Goal: Information Seeking & Learning: Learn about a topic

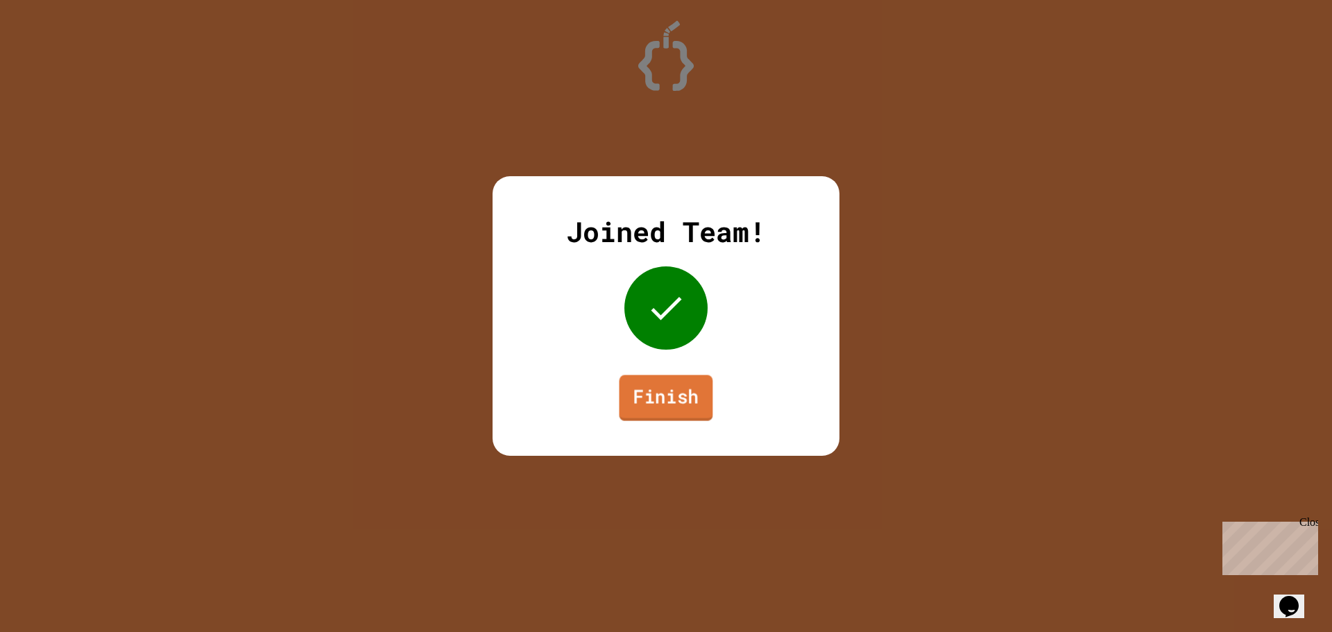
click at [668, 392] on link "Finish" at bounding box center [667, 398] width 94 height 46
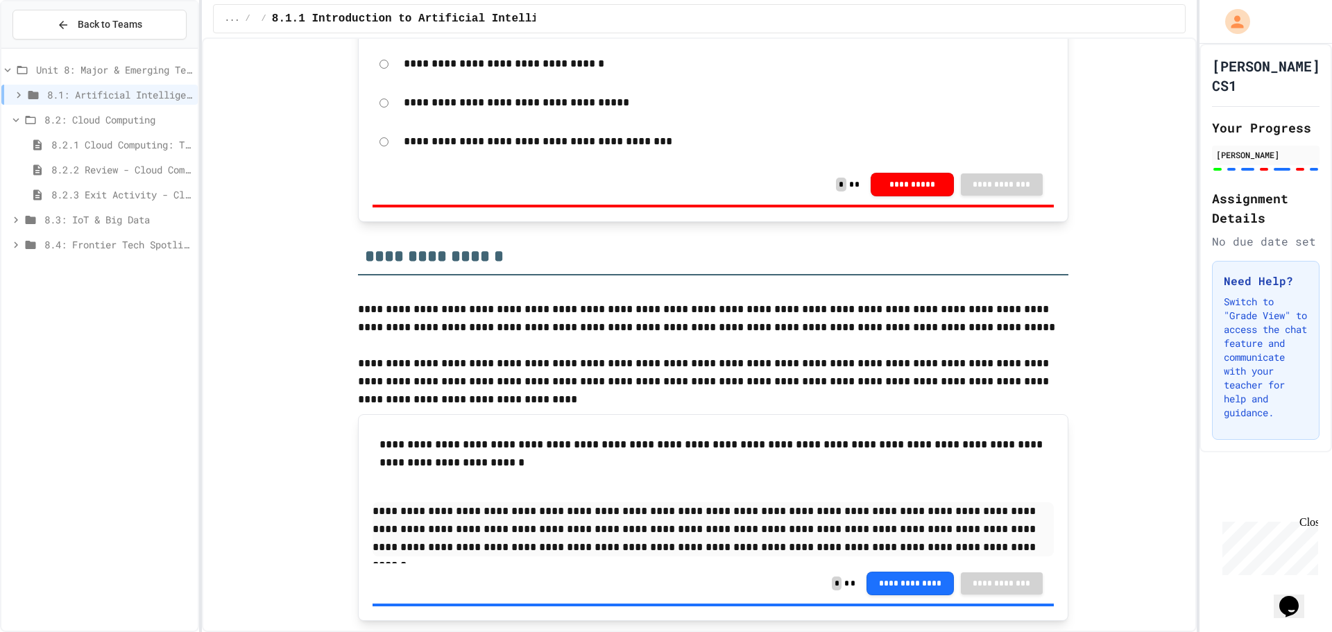
scroll to position [5324, 0]
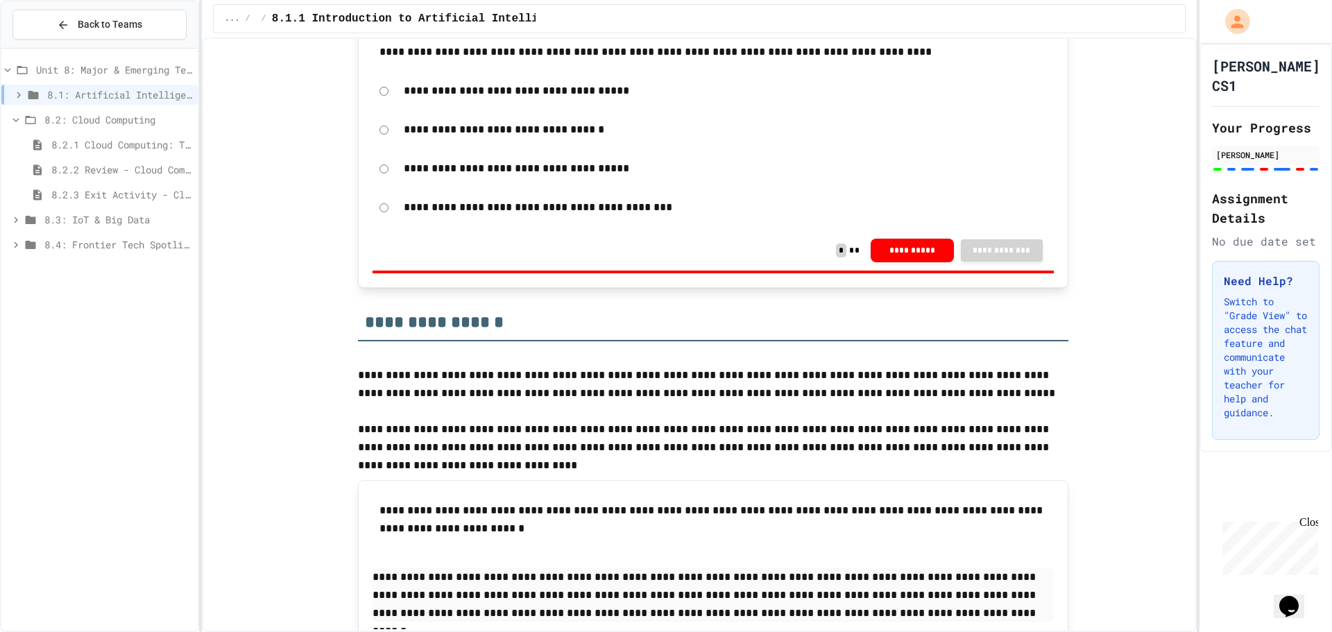
click at [18, 96] on icon at bounding box center [19, 95] width 4 height 6
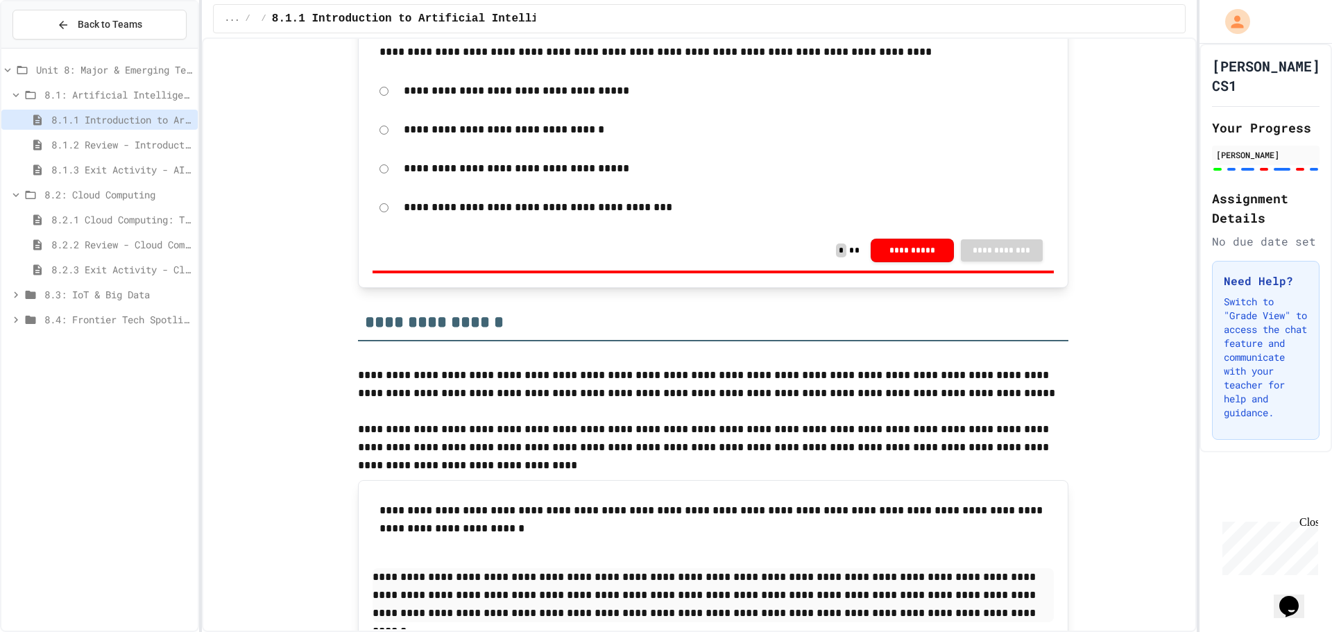
click at [88, 168] on span "8.1.3 Exit Activity - AI Detective" at bounding box center [121, 169] width 141 height 15
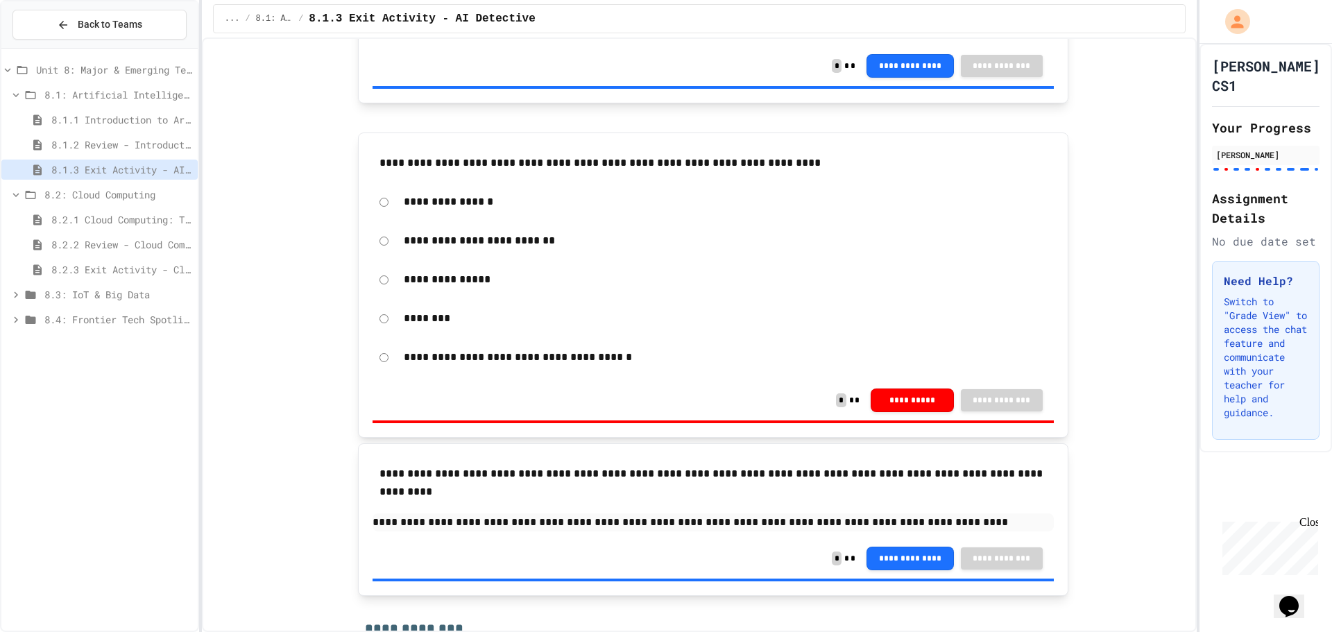
scroll to position [555, 0]
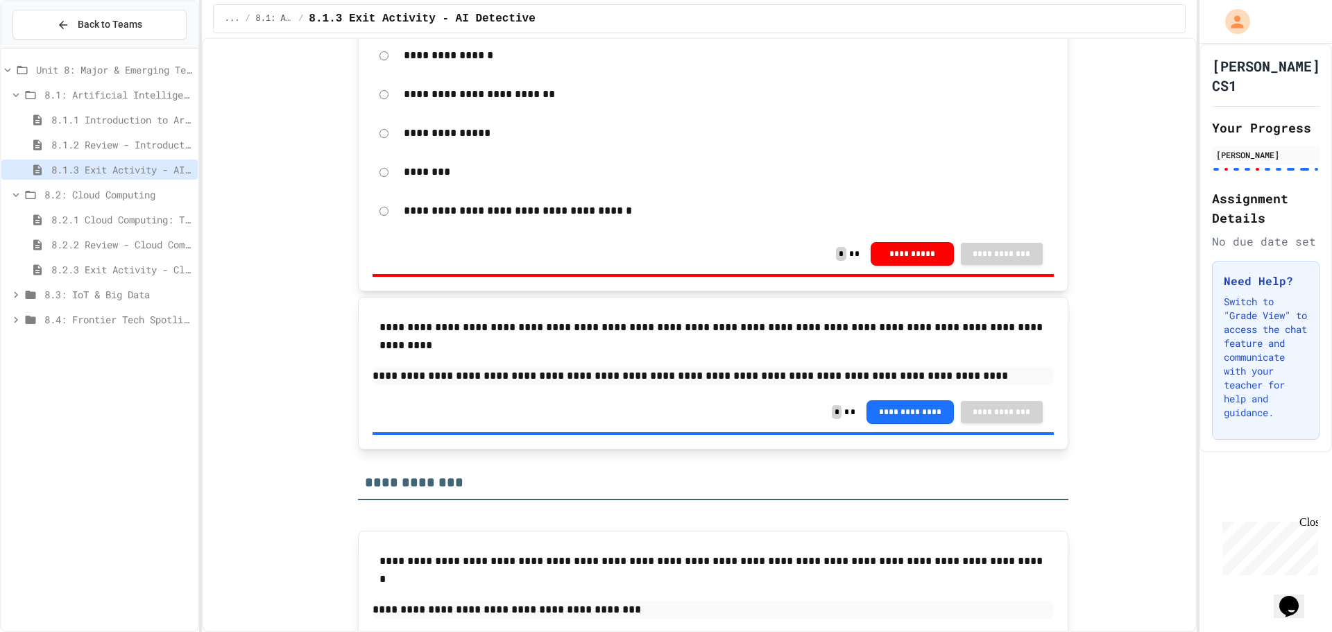
click at [71, 143] on span "8.1.2 Review - Introduction to Artificial Intelligence" at bounding box center [121, 144] width 141 height 15
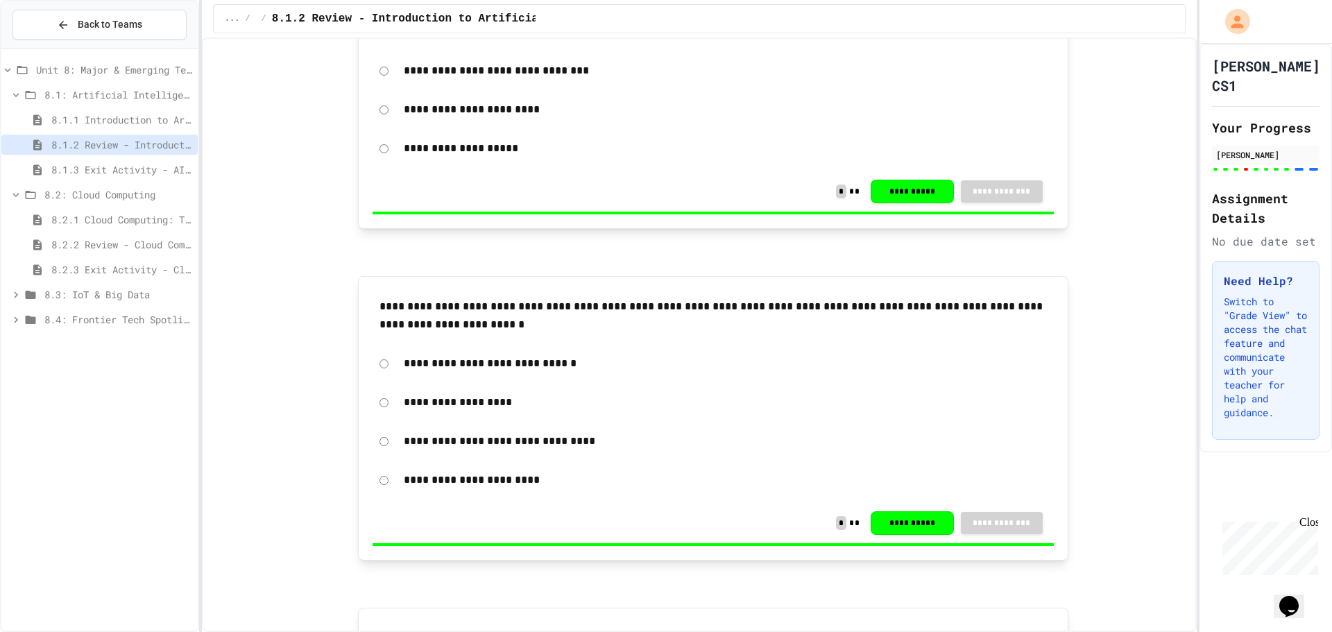
scroll to position [1874, 0]
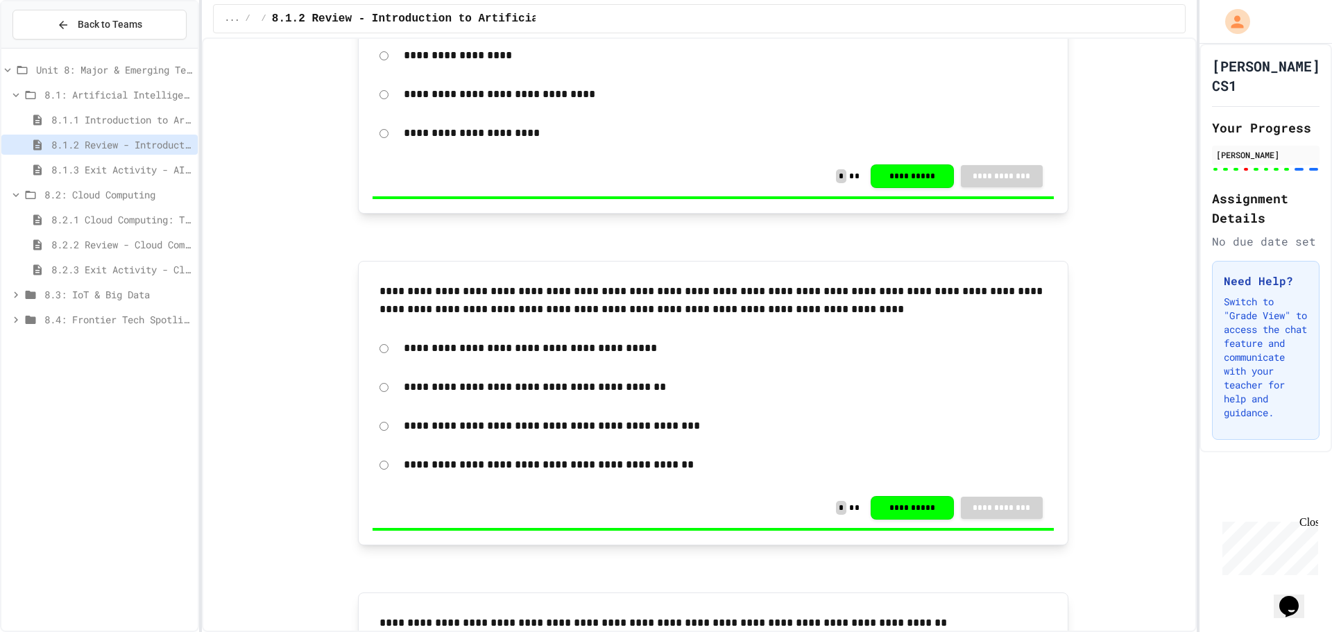
click at [130, 123] on span "8.1.1 Introduction to Artificial Intelligence" at bounding box center [121, 119] width 141 height 15
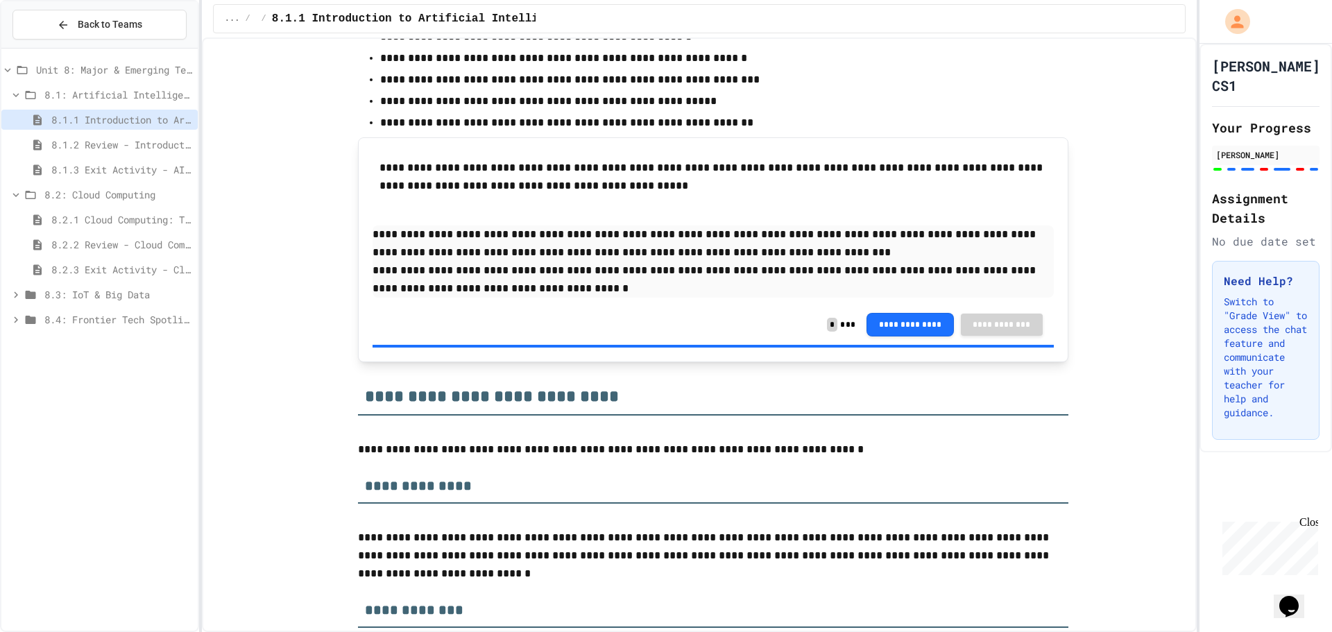
scroll to position [4441, 0]
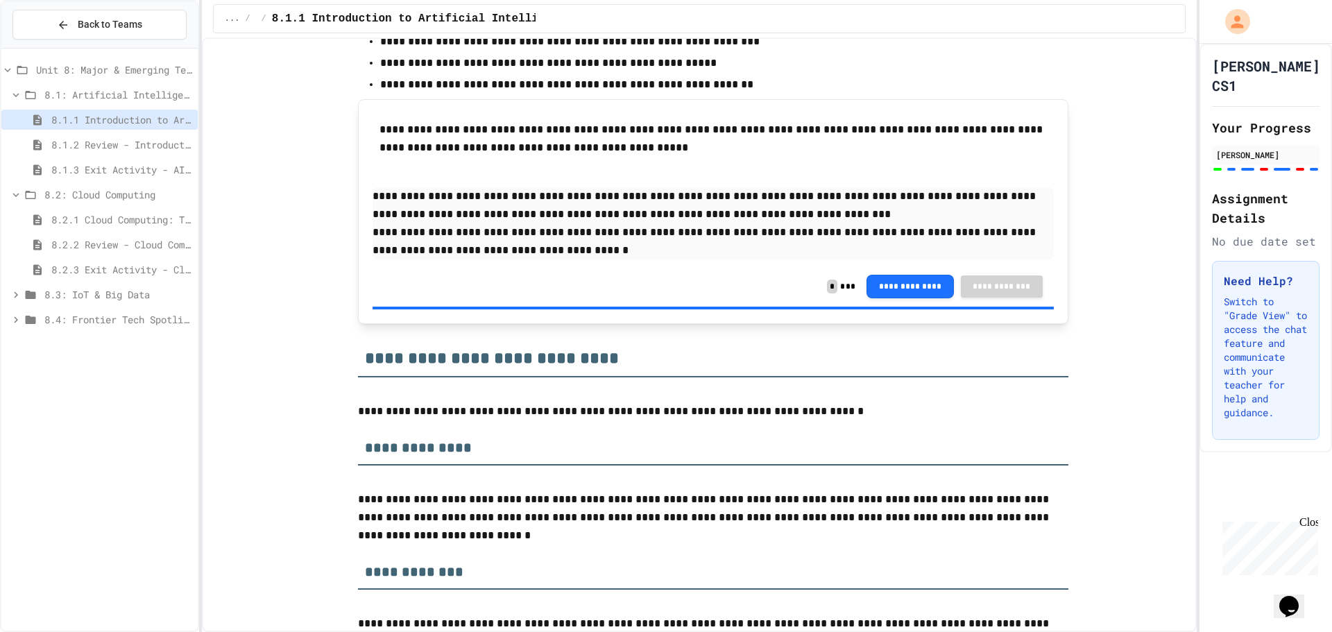
click at [97, 188] on span "8.2: Cloud Computing" at bounding box center [118, 194] width 148 height 15
click at [44, 193] on div "8.2: Cloud Computing" at bounding box center [99, 195] width 196 height 20
click at [98, 216] on span "8.2.1 Cloud Computing: Transforming the Digital World" at bounding box center [121, 219] width 141 height 15
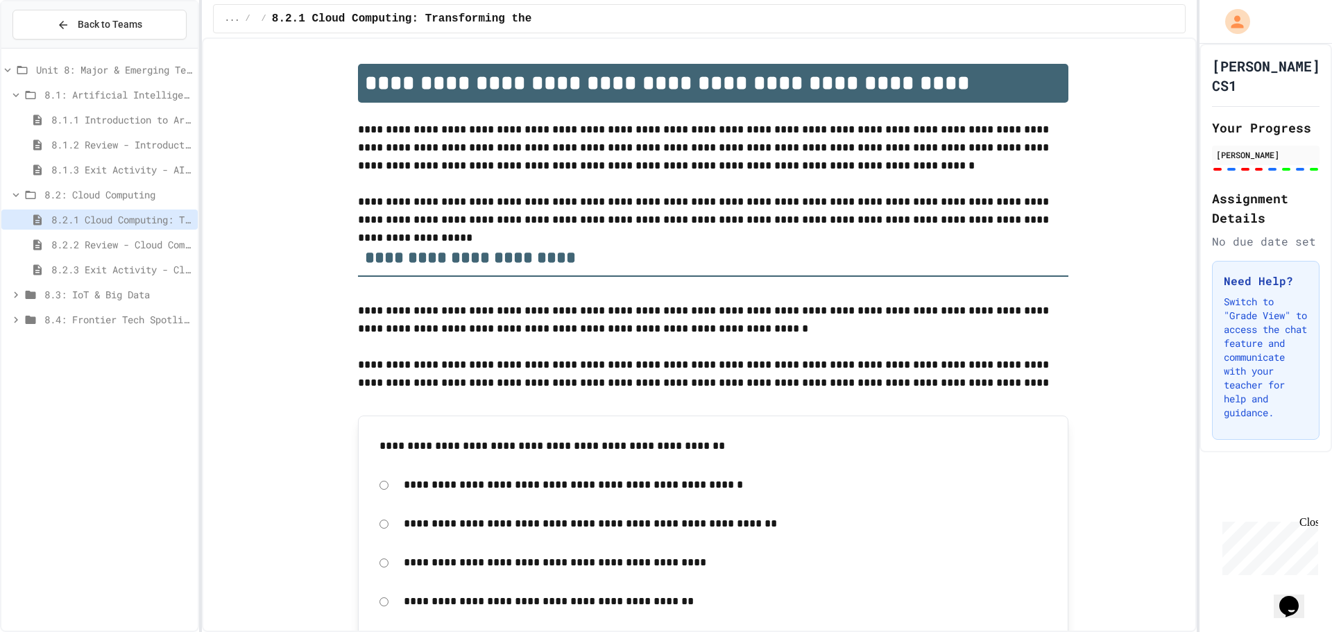
click at [90, 113] on span "8.1.1 Introduction to Artificial Intelligence" at bounding box center [121, 119] width 141 height 15
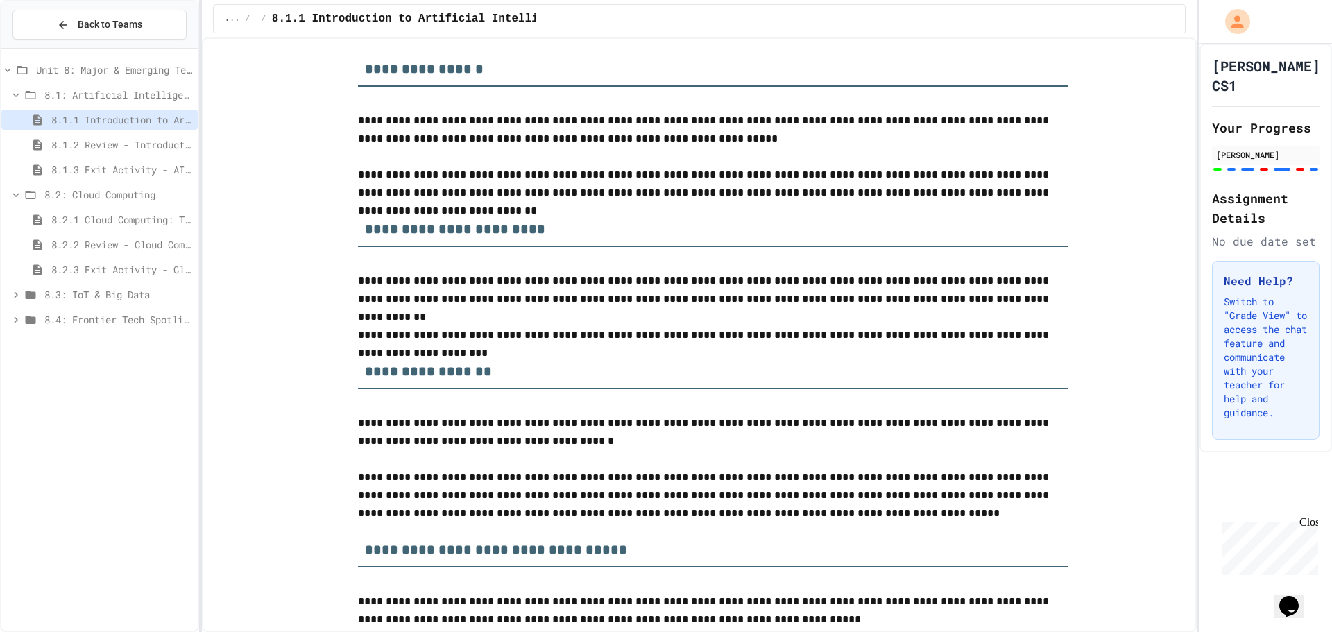
scroll to position [4623, 0]
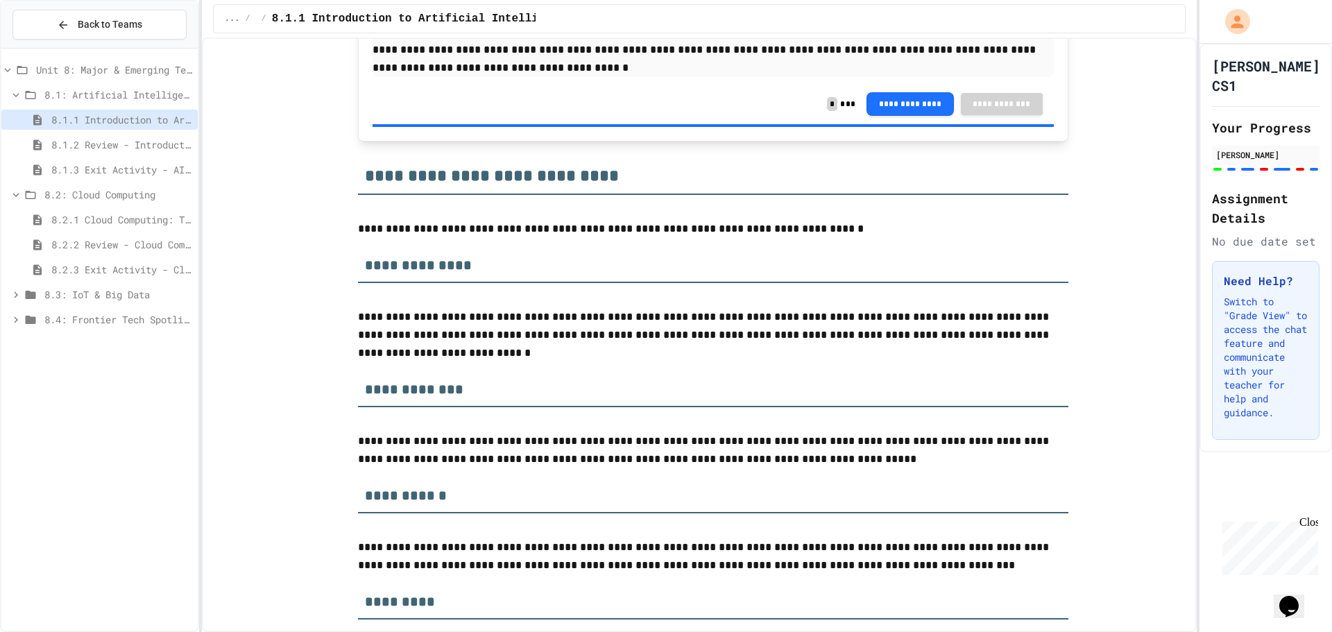
click at [137, 221] on span "8.2.1 Cloud Computing: Transforming the Digital World" at bounding box center [121, 219] width 141 height 15
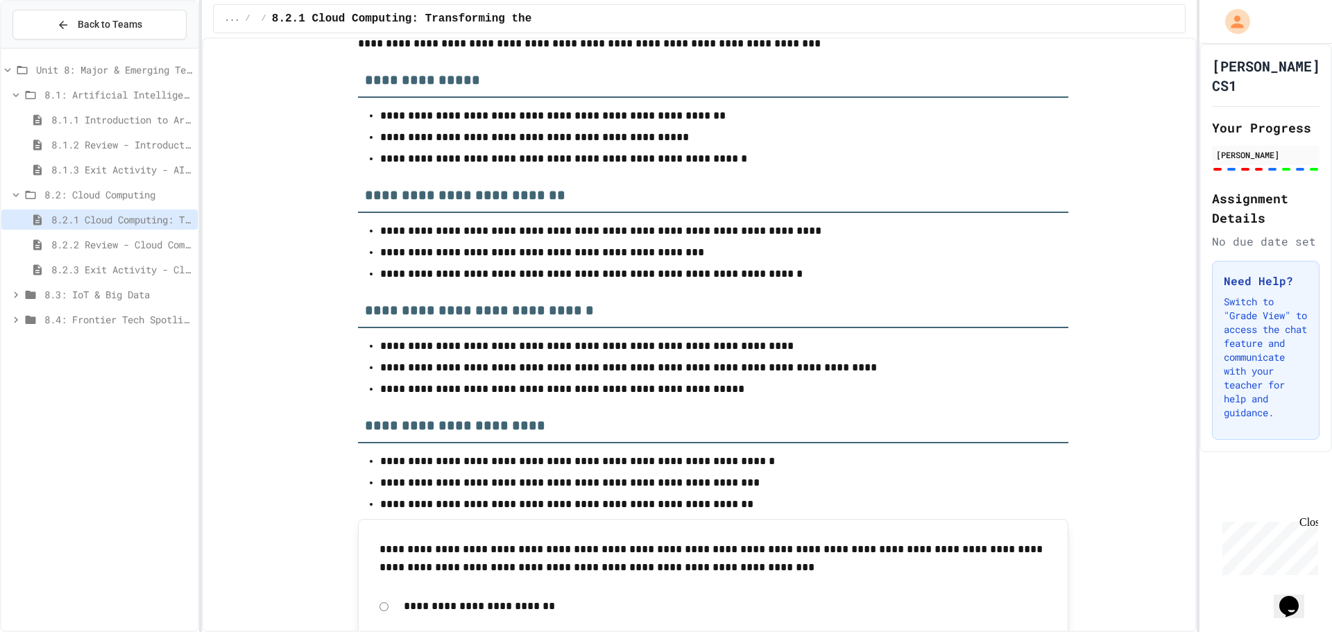
scroll to position [3887, 0]
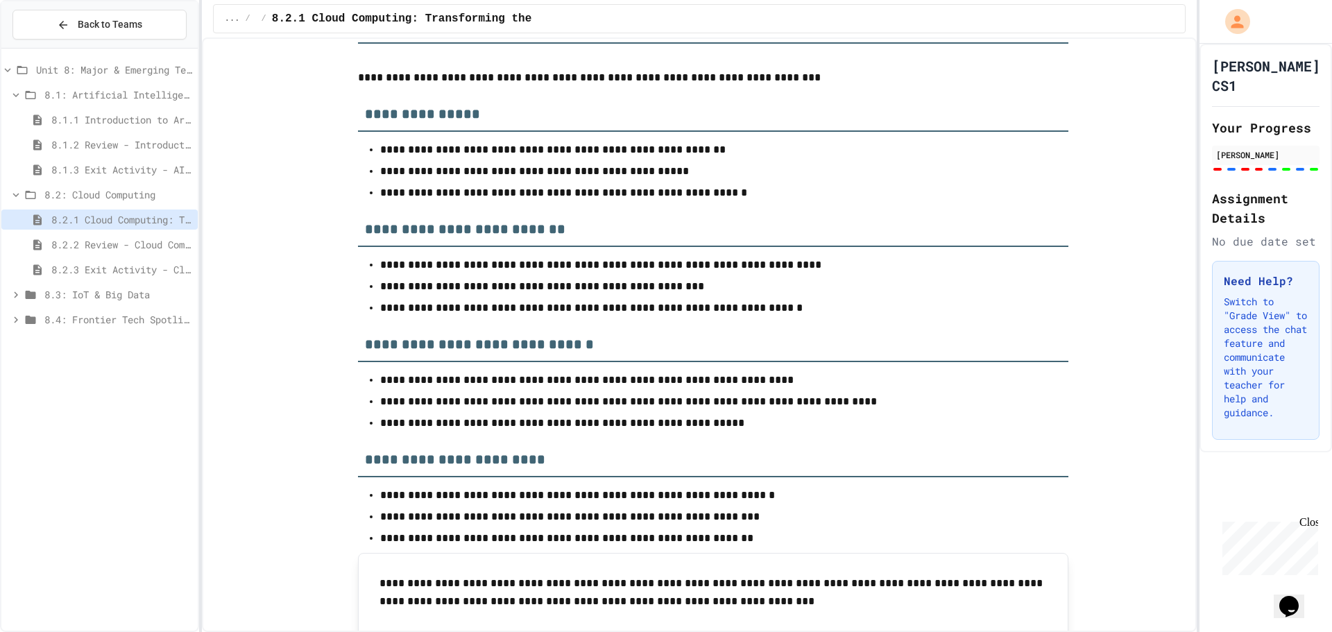
click at [16, 296] on icon at bounding box center [16, 294] width 4 height 6
click at [12, 418] on icon at bounding box center [16, 420] width 12 height 12
click at [76, 316] on span "8.3.1 The Internet of Things and Big Data: Our Connected Digital World" at bounding box center [121, 319] width 141 height 15
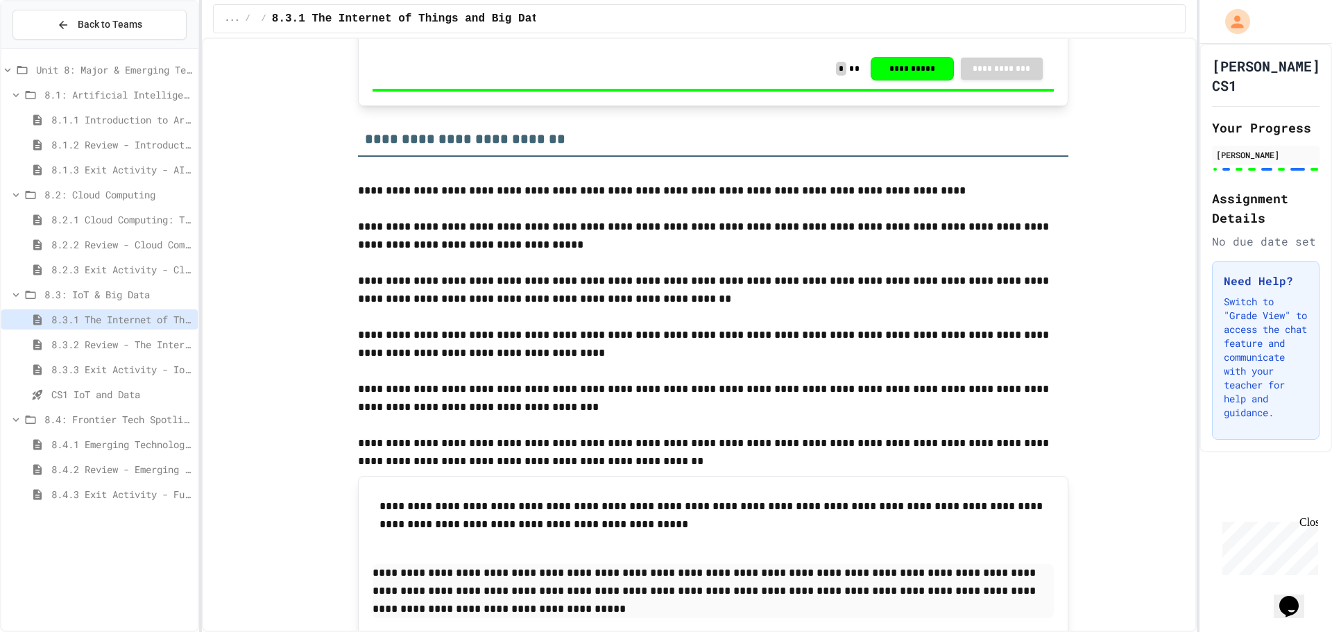
scroll to position [1214, 0]
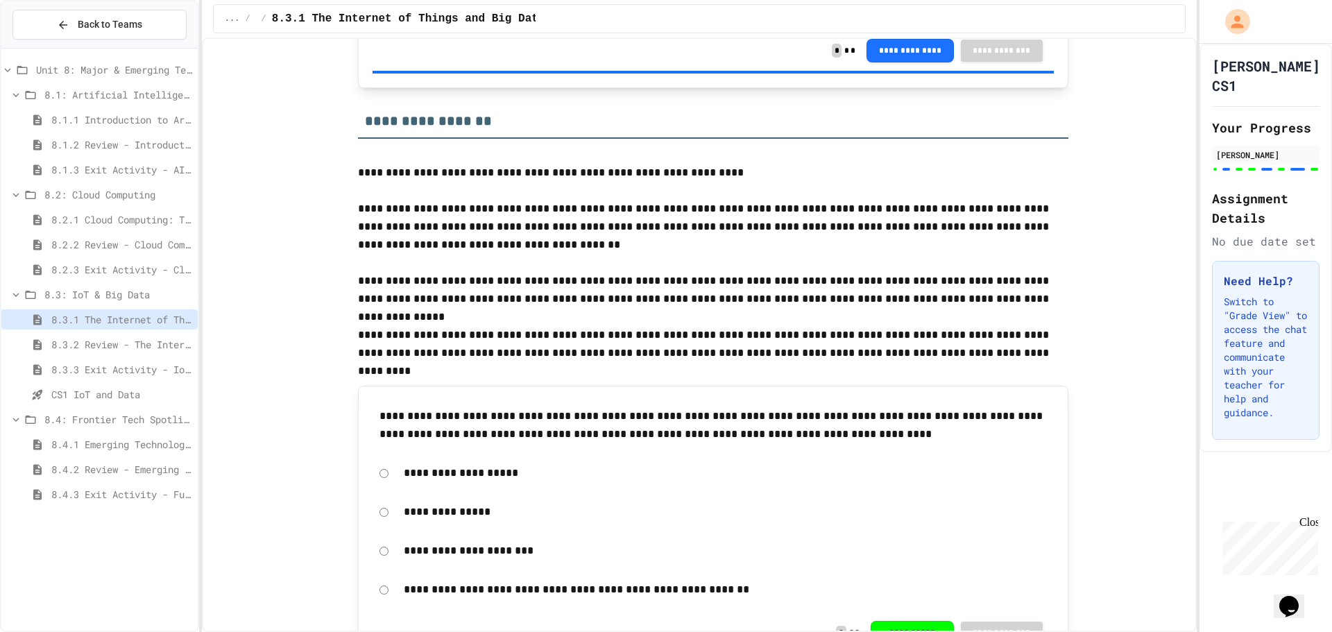
click at [717, 265] on p at bounding box center [713, 263] width 711 height 18
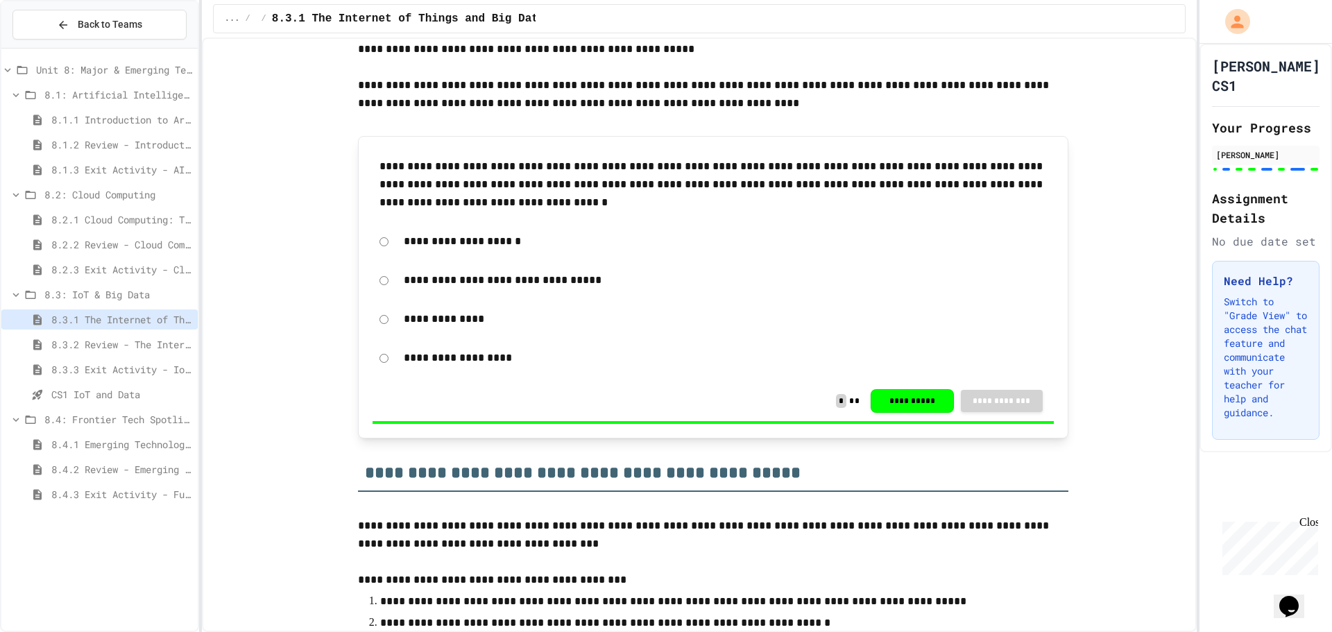
scroll to position [3725, 0]
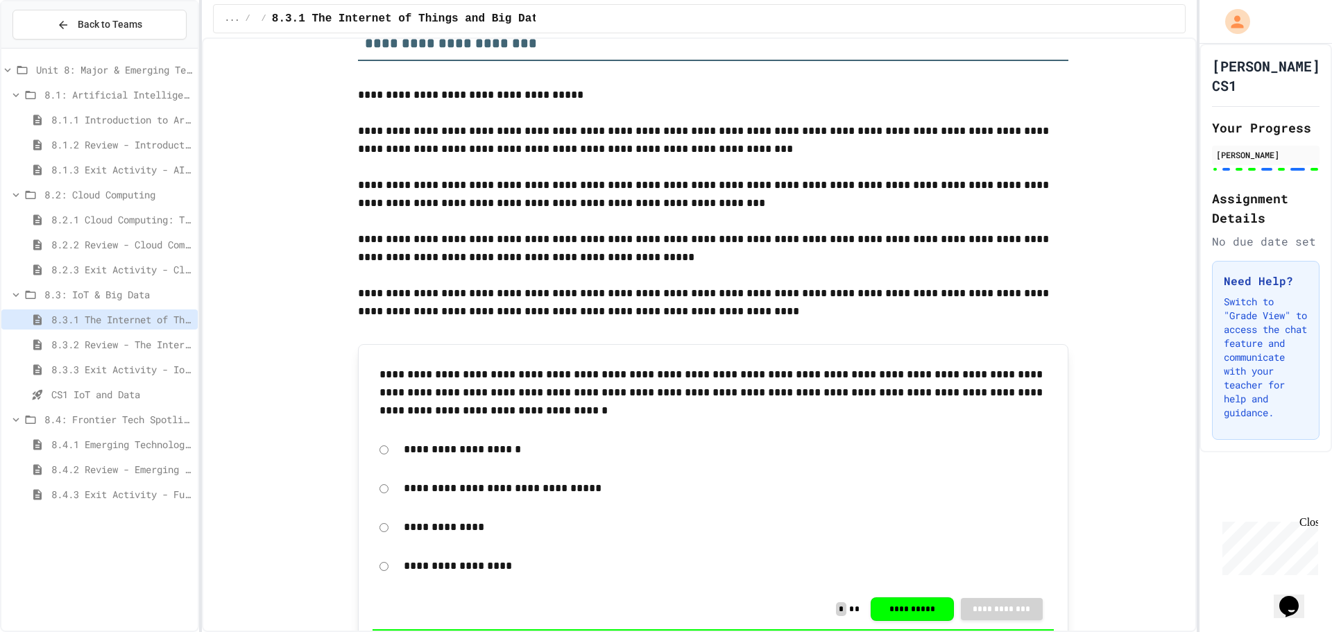
click at [10, 291] on icon at bounding box center [16, 295] width 12 height 12
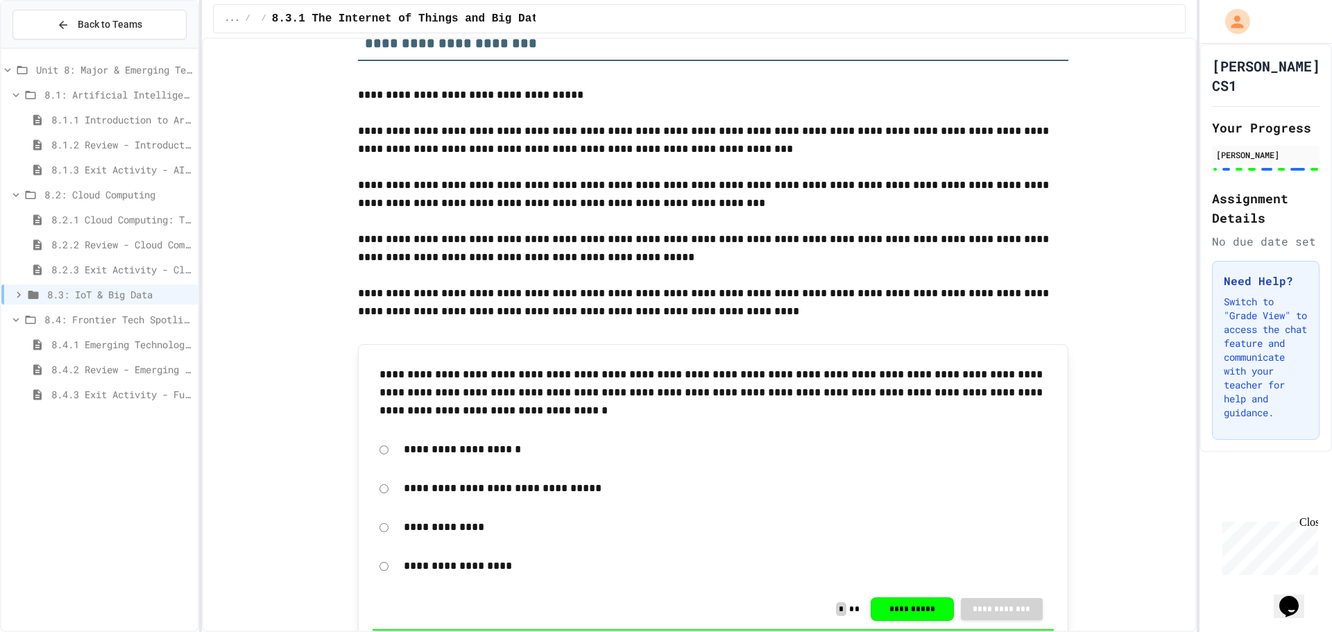
scroll to position [0, 0]
click at [14, 198] on icon at bounding box center [16, 195] width 12 height 12
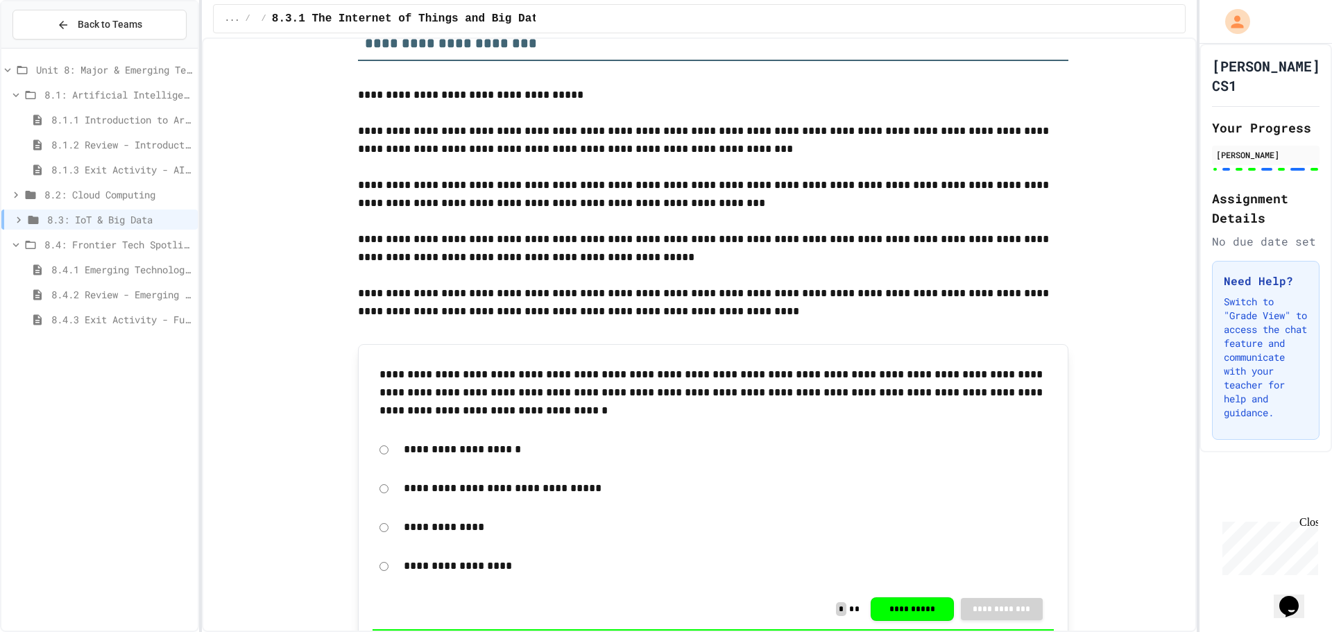
click at [13, 97] on icon at bounding box center [16, 95] width 12 height 12
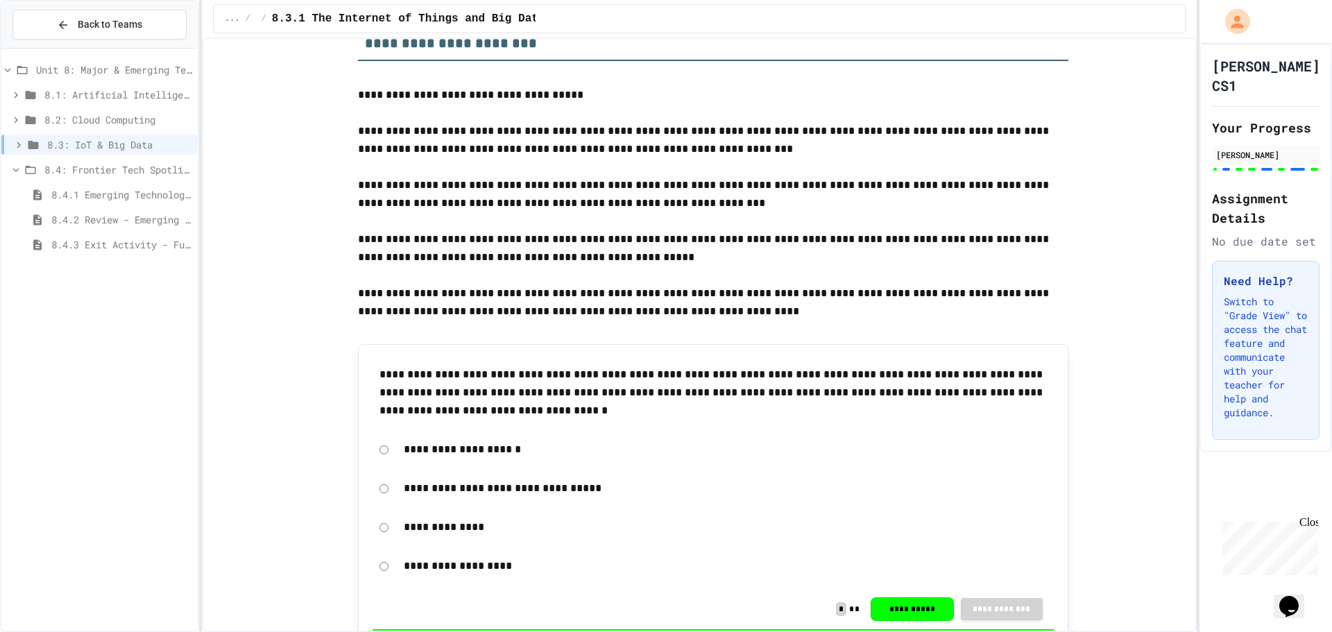
click at [92, 169] on span "8.4: Frontier Tech Spotlight" at bounding box center [118, 169] width 148 height 15
click at [136, 168] on span "8.4: Frontier Tech Spotlight" at bounding box center [118, 169] width 148 height 15
click at [80, 193] on span "8.4.1 Emerging Technologies: Shaping Our Digital Future" at bounding box center [121, 194] width 141 height 15
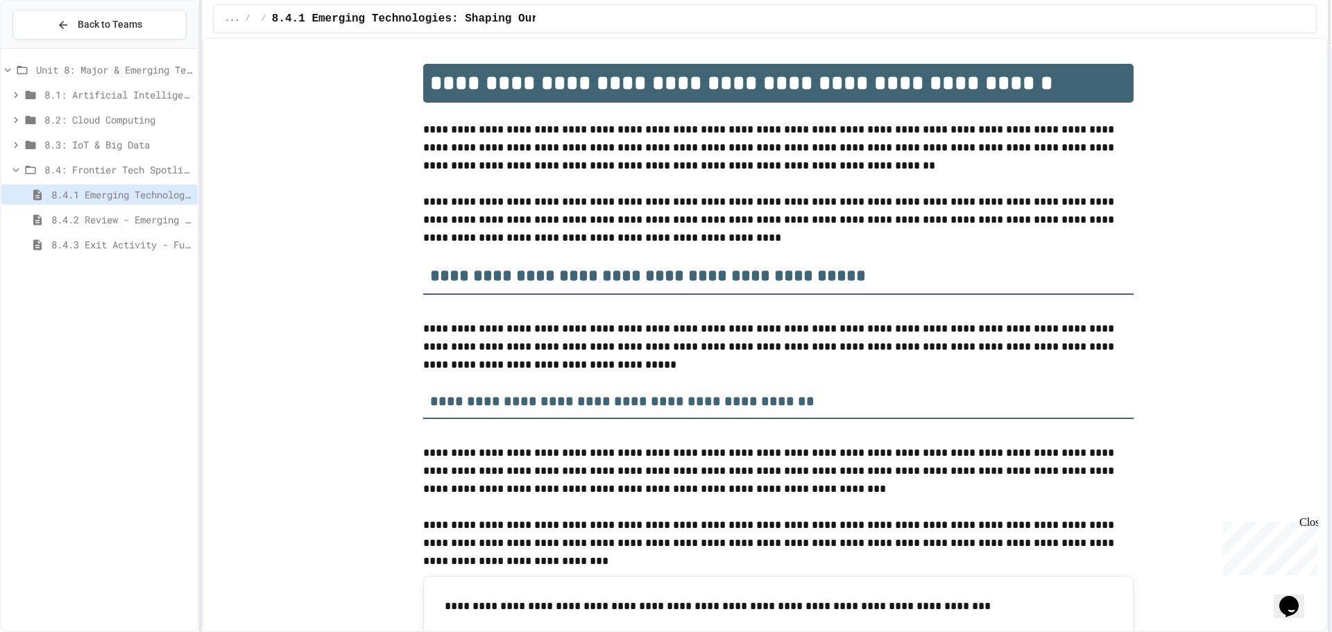
click at [1332, 363] on div "**********" at bounding box center [666, 316] width 1332 height 632
